Goal: Information Seeking & Learning: Learn about a topic

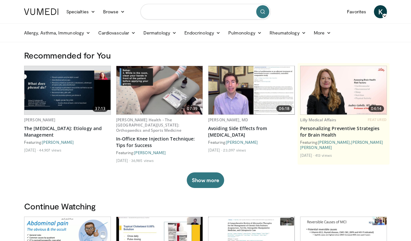
click at [188, 13] on input "Search topics, interventions" at bounding box center [205, 12] width 130 height 16
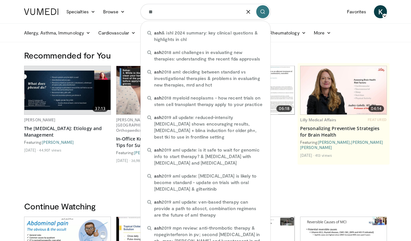
type input "*"
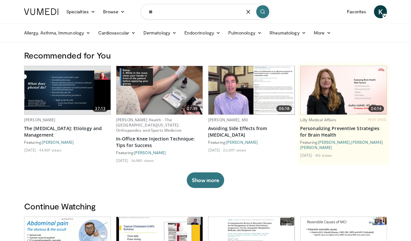
type input "*"
type input "**********"
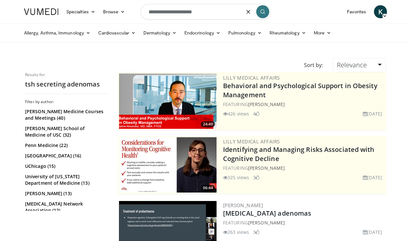
click at [196, 14] on input "**********" at bounding box center [205, 12] width 130 height 16
click at [219, 9] on input "**********" at bounding box center [205, 12] width 130 height 16
type input "*"
type input "**********"
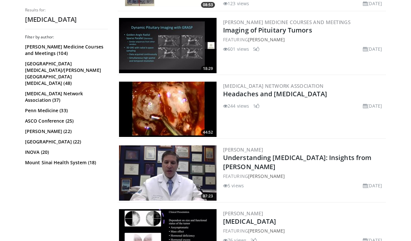
scroll to position [309, 0]
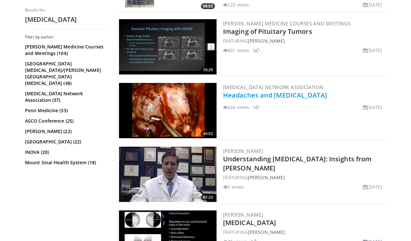
click at [256, 97] on link "Headaches and Pituitary Tumors" at bounding box center [275, 95] width 104 height 9
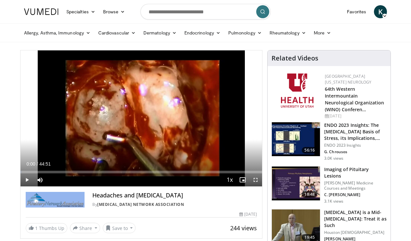
click at [30, 178] on span "Video Player" at bounding box center [26, 179] width 13 height 13
click at [25, 183] on span "Video Player" at bounding box center [26, 179] width 13 height 13
click at [256, 179] on span "Video Player" at bounding box center [255, 179] width 13 height 13
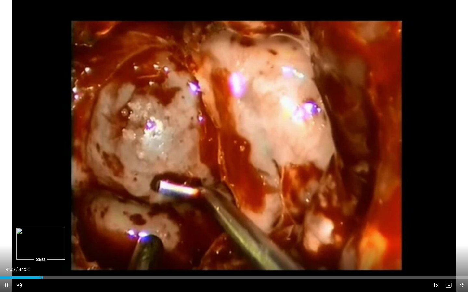
click at [40, 240] on div "Loaded : 0.37% 04:05 03:53" at bounding box center [234, 277] width 468 height 3
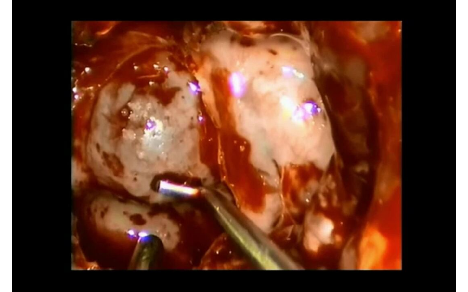
click at [40, 240] on video-js "**********" at bounding box center [234, 146] width 468 height 292
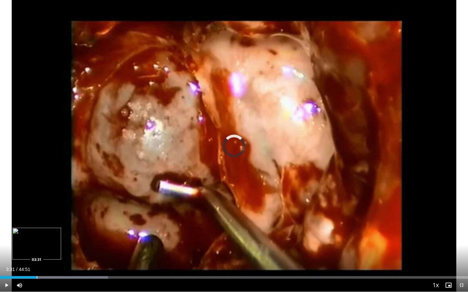
click at [37, 240] on div "Progress Bar" at bounding box center [37, 277] width 1 height 3
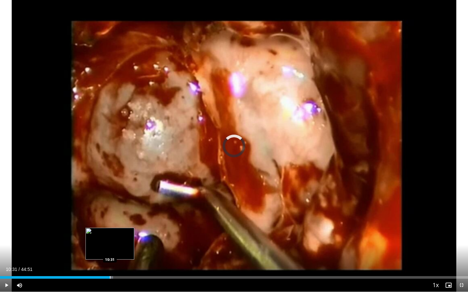
click at [110, 240] on div "Progress Bar" at bounding box center [110, 277] width 1 height 3
click at [100, 240] on div "Progress Bar" at bounding box center [100, 277] width 1 height 3
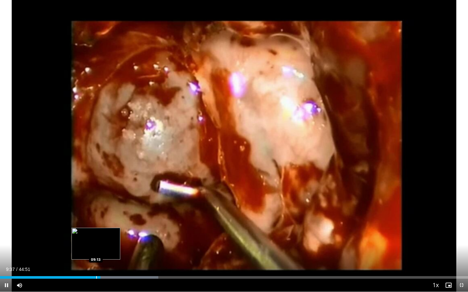
click at [96, 240] on div "09:37" at bounding box center [50, 277] width 100 height 3
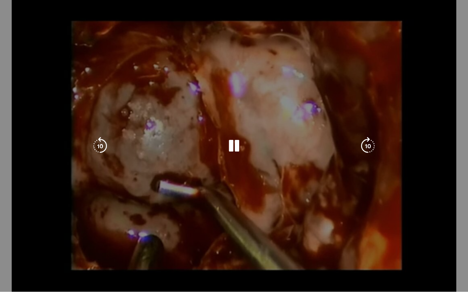
click at [92, 240] on video-js "**********" at bounding box center [234, 146] width 468 height 292
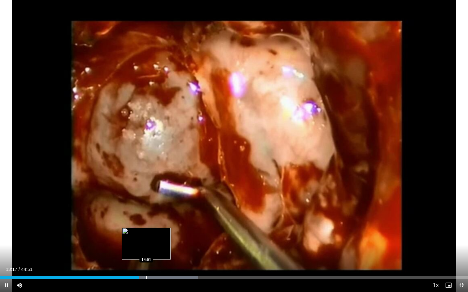
click at [146, 240] on div "Progress Bar" at bounding box center [146, 277] width 1 height 3
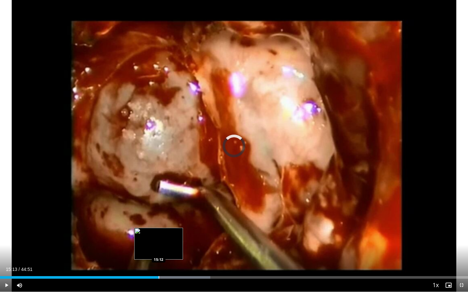
click at [159, 240] on div "Progress Bar" at bounding box center [159, 277] width 1 height 3
click at [171, 240] on div "Progress Bar" at bounding box center [171, 277] width 1 height 3
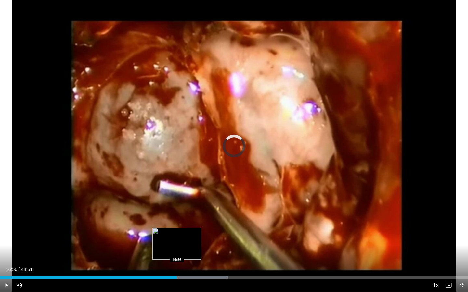
click at [177, 240] on div "Progress Bar" at bounding box center [177, 277] width 1 height 3
click at [183, 240] on div "Progress Bar" at bounding box center [183, 277] width 1 height 3
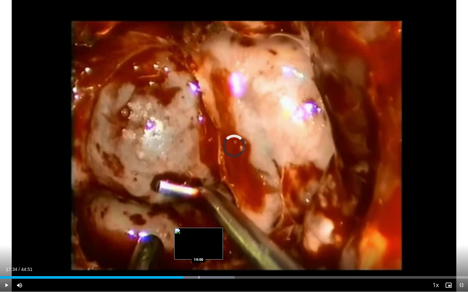
click at [198, 240] on div "Progress Bar" at bounding box center [198, 277] width 1 height 3
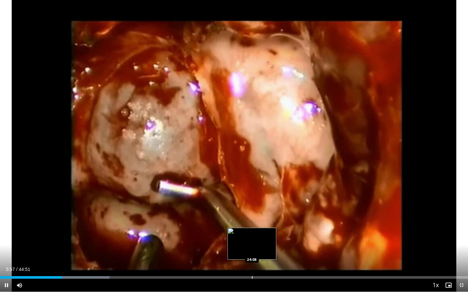
click at [252, 240] on div "Progress Bar" at bounding box center [252, 277] width 1 height 3
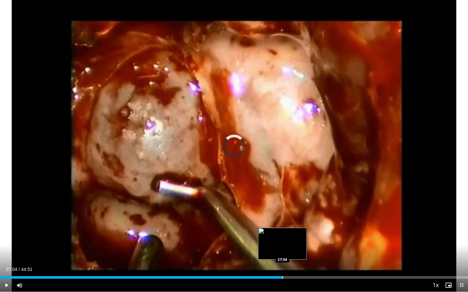
click at [282, 240] on div "Progress Bar" at bounding box center [282, 277] width 1 height 3
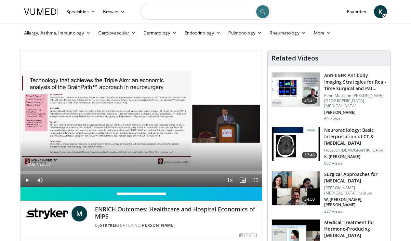
click at [215, 12] on input "Search topics, interventions" at bounding box center [205, 12] width 130 height 16
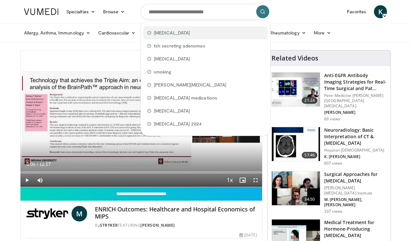
click at [187, 28] on div "pituitary tumors" at bounding box center [205, 32] width 124 height 13
type input "**********"
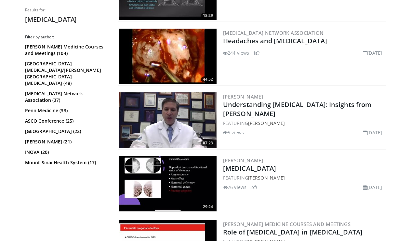
scroll to position [359, 0]
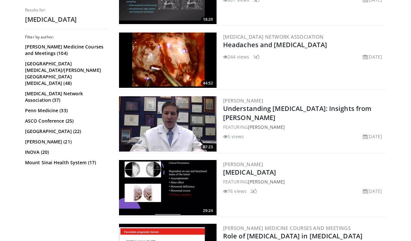
click at [184, 56] on img at bounding box center [167, 59] width 97 height 55
click at [161, 123] on img at bounding box center [167, 123] width 97 height 55
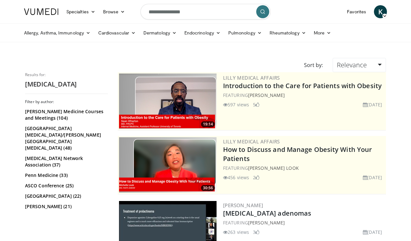
scroll to position [0, 0]
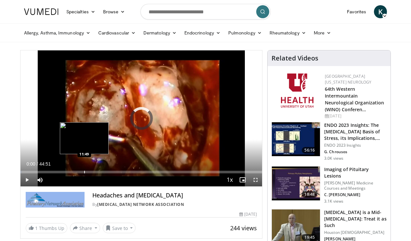
click at [84, 171] on div "Progress Bar" at bounding box center [84, 172] width 1 height 3
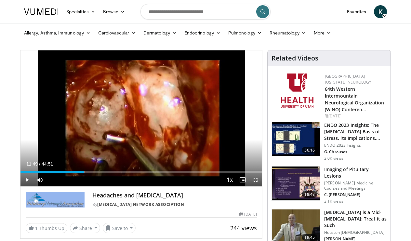
click at [116, 173] on div "Current Time 11:49 / Duration 44:51 Play Skip Backward Skip Forward Mute Loaded…" at bounding box center [140, 179] width 241 height 13
click at [144, 173] on div "Current Time 11:49 / Duration 44:51 Play Skip Backward Skip Forward Mute Loaded…" at bounding box center [140, 179] width 241 height 13
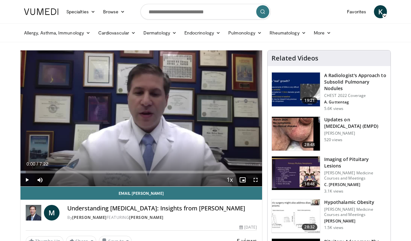
click at [26, 178] on span "Video Player" at bounding box center [26, 179] width 13 height 13
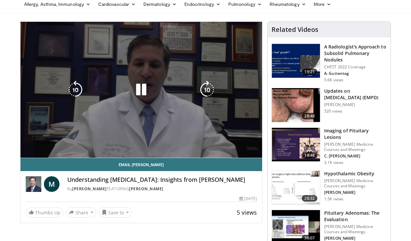
scroll to position [11, 0]
